Goal: Transaction & Acquisition: Purchase product/service

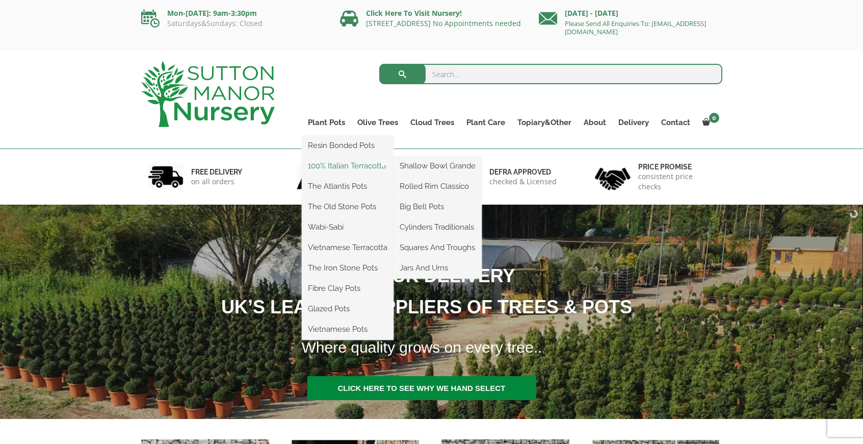
click at [341, 164] on link "100% Italian Terracotta" at bounding box center [348, 165] width 92 height 15
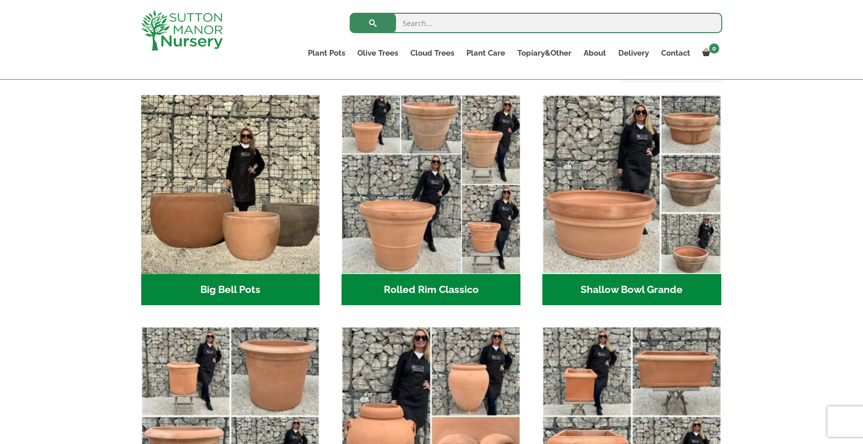
scroll to position [318, 0]
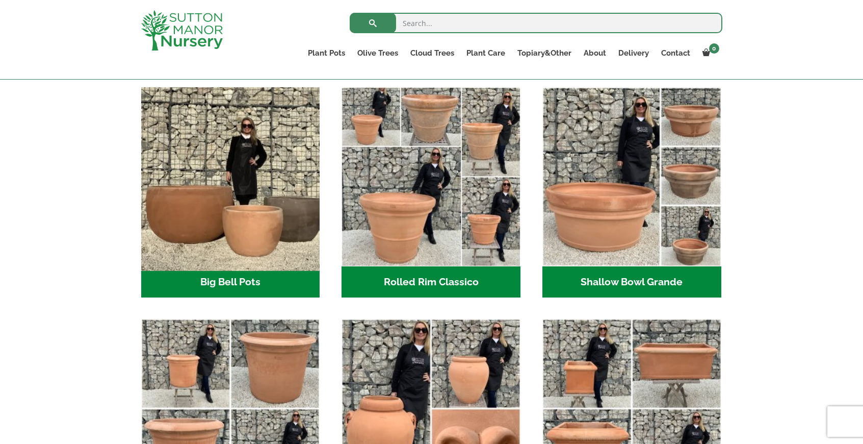
click at [247, 216] on img "Visit product category Big Bell Pots" at bounding box center [231, 177] width 188 height 188
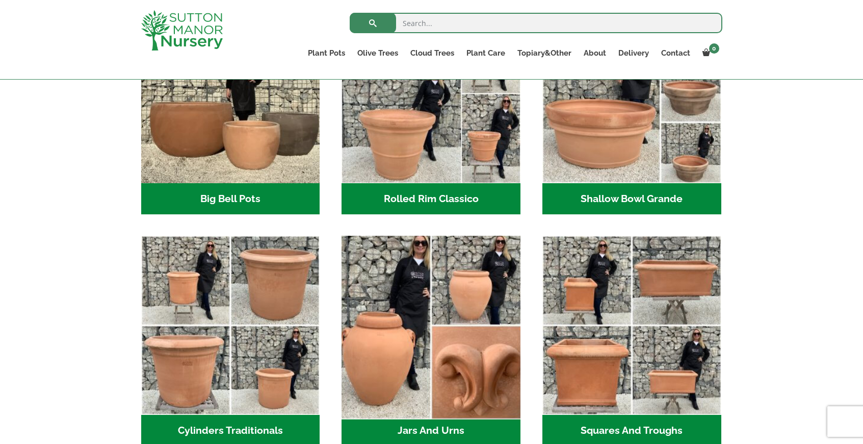
scroll to position [475, 0]
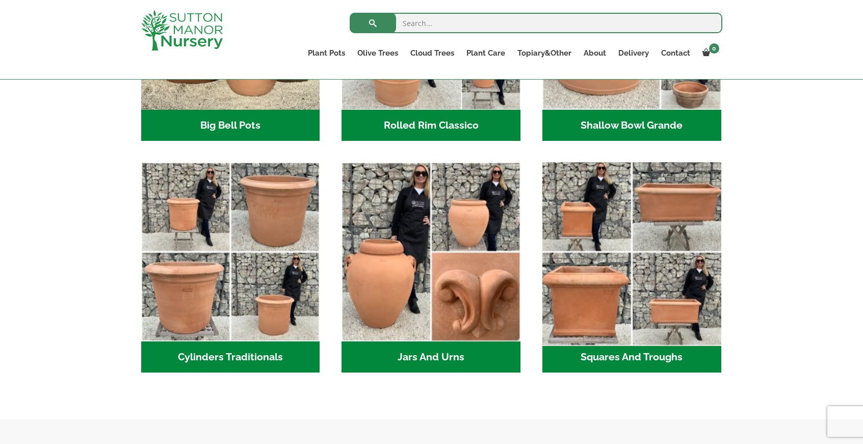
click at [627, 241] on img "Visit product category Squares And Troughs" at bounding box center [632, 252] width 188 height 188
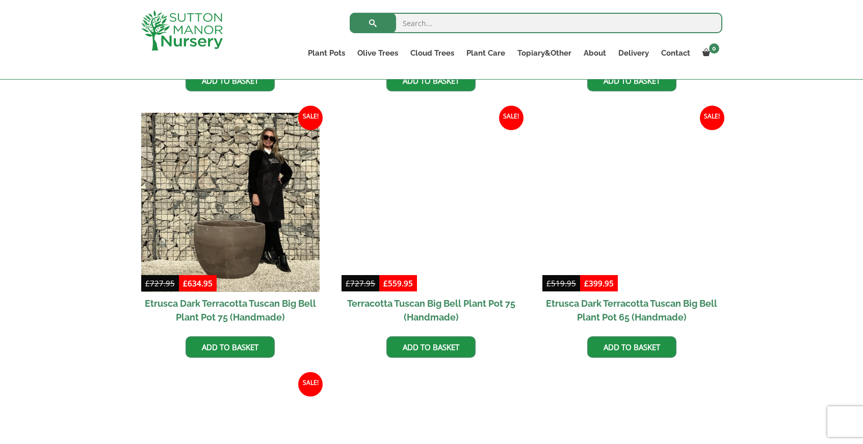
scroll to position [765, 0]
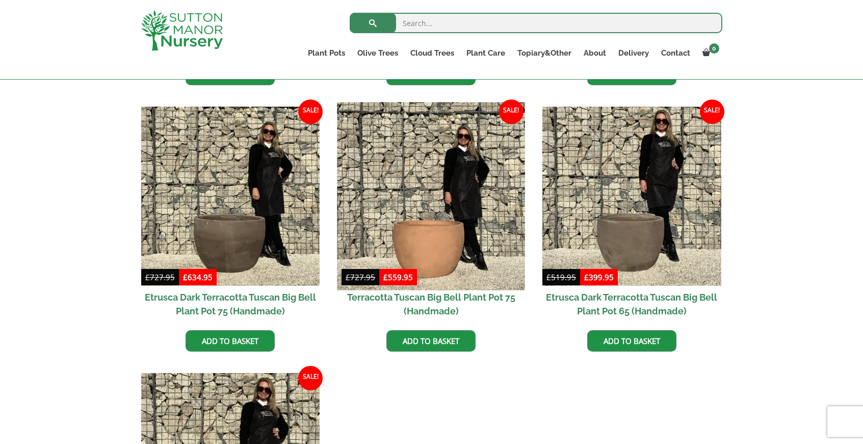
click at [414, 265] on img at bounding box center [432, 196] width 188 height 188
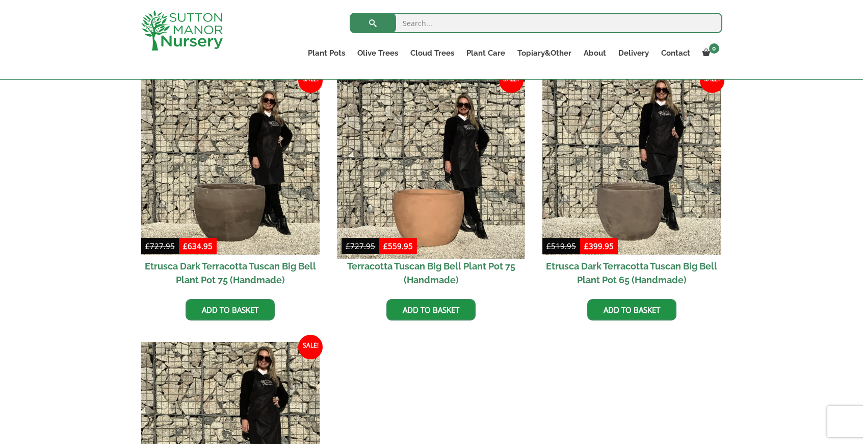
scroll to position [859, 0]
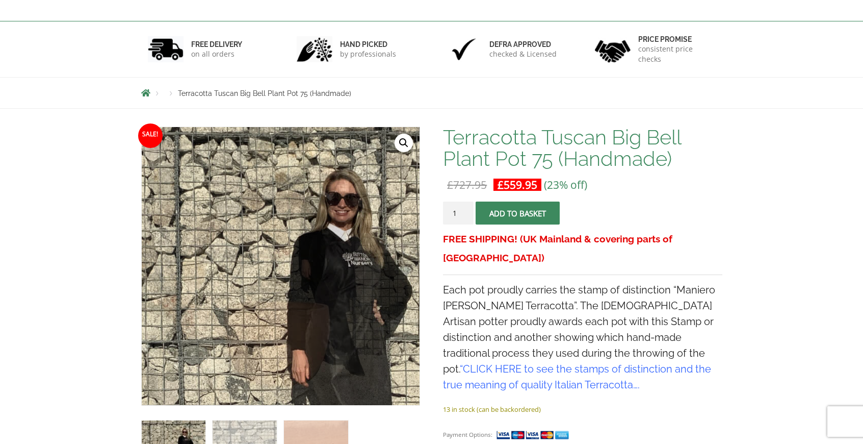
scroll to position [36, 0]
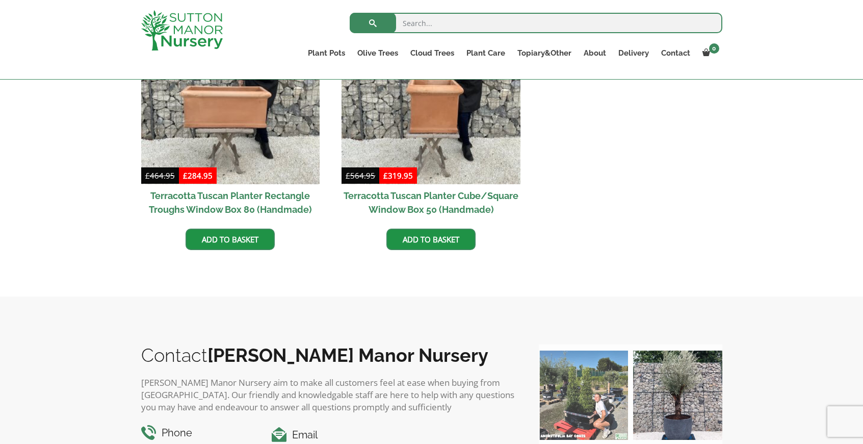
scroll to position [343, 0]
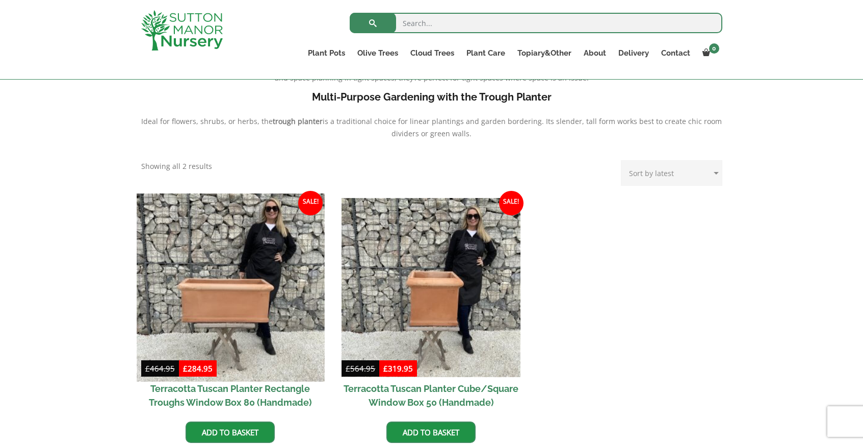
click at [235, 288] on img at bounding box center [231, 287] width 188 height 188
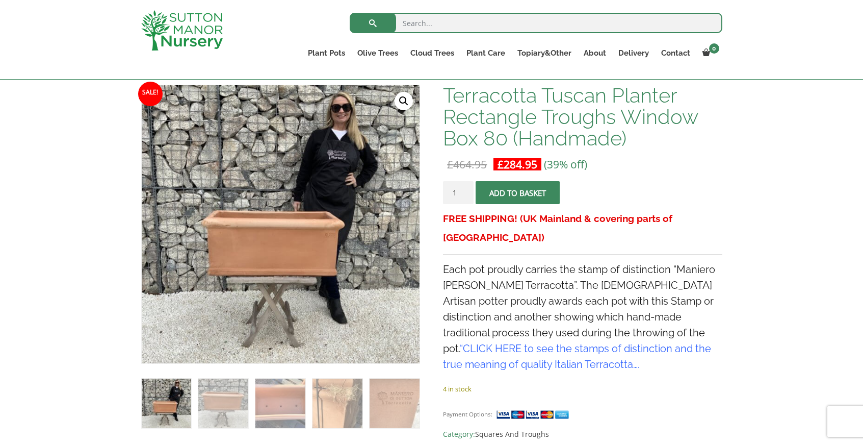
scroll to position [127, 0]
